Goal: Task Accomplishment & Management: Complete application form

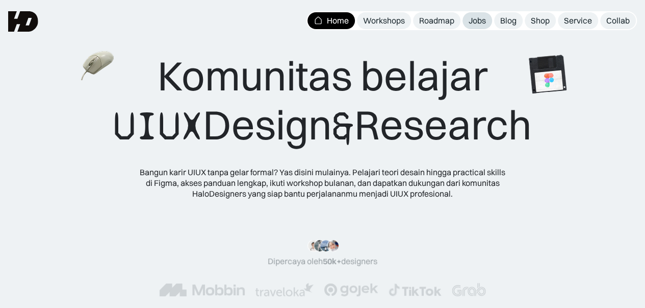
click at [486, 23] on div "Jobs" at bounding box center [477, 20] width 17 height 11
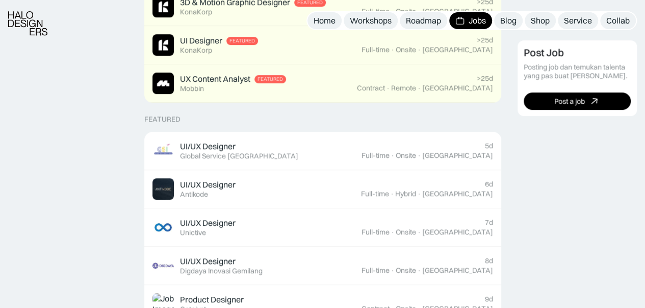
scroll to position [357, 0]
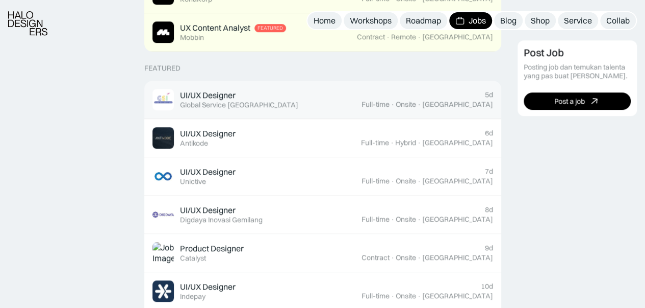
click at [209, 100] on div "Global Service [GEOGRAPHIC_DATA]" at bounding box center [239, 104] width 118 height 9
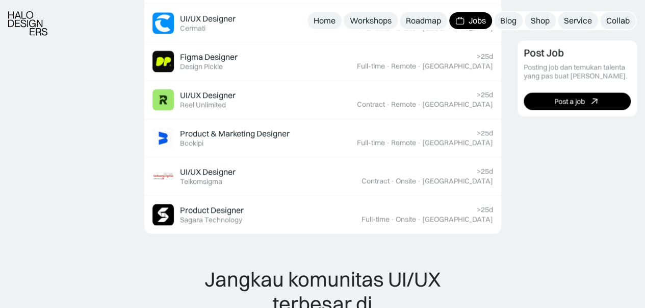
scroll to position [867, 0]
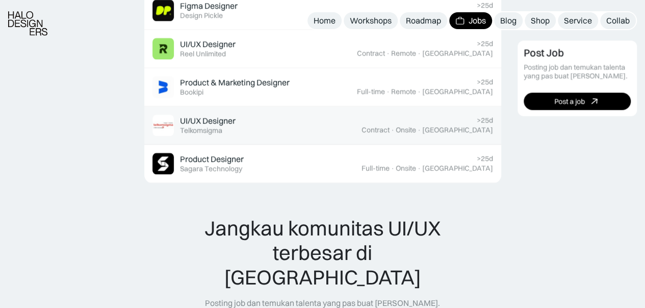
click at [348, 114] on div "UI/UX Designer Featured Telkomsigma" at bounding box center [257, 124] width 209 height 21
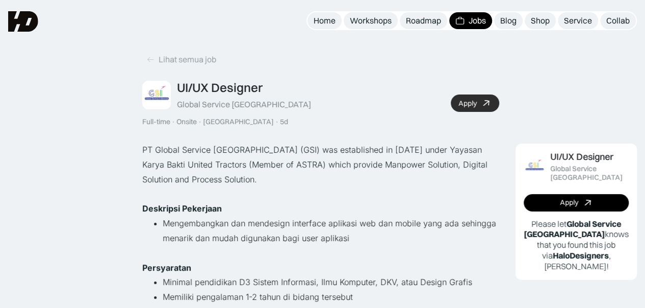
click at [463, 99] on div "Apply" at bounding box center [468, 103] width 18 height 9
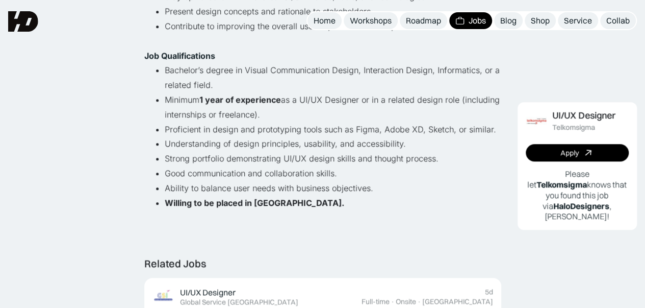
scroll to position [357, 0]
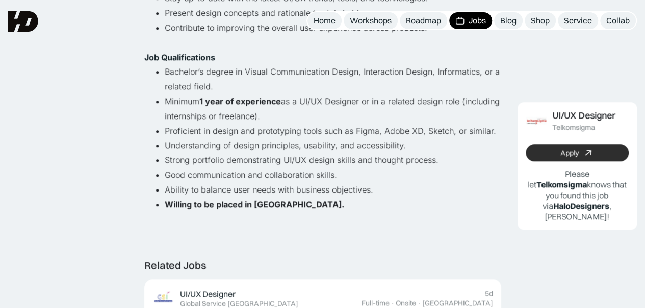
click at [572, 157] on div "Apply" at bounding box center [570, 152] width 18 height 9
